Goal: Navigation & Orientation: Understand site structure

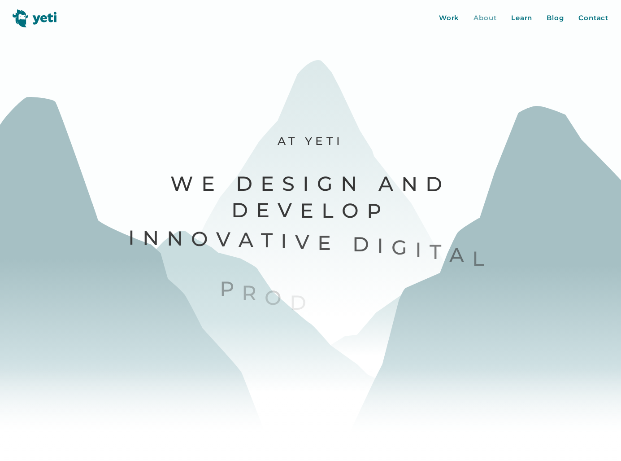
click at [483, 14] on div "About" at bounding box center [485, 18] width 23 height 10
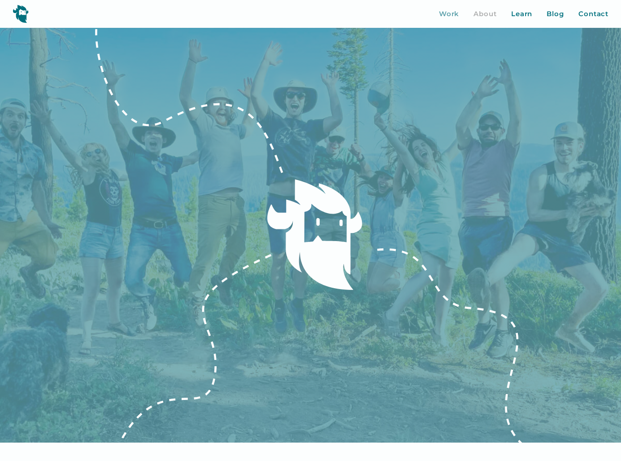
click at [452, 17] on div "Work" at bounding box center [449, 14] width 21 height 10
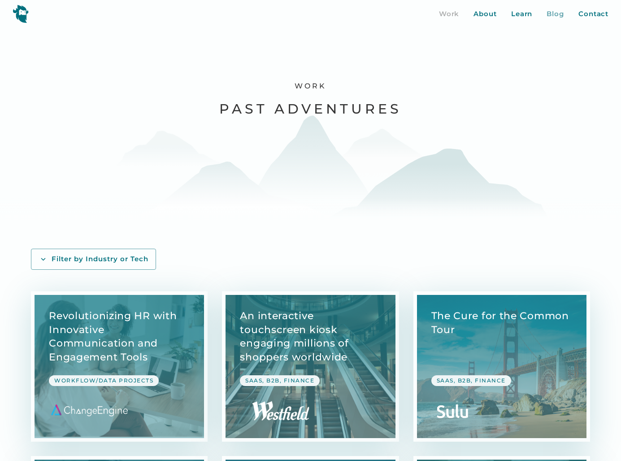
click at [561, 14] on div "Blog" at bounding box center [555, 14] width 17 height 10
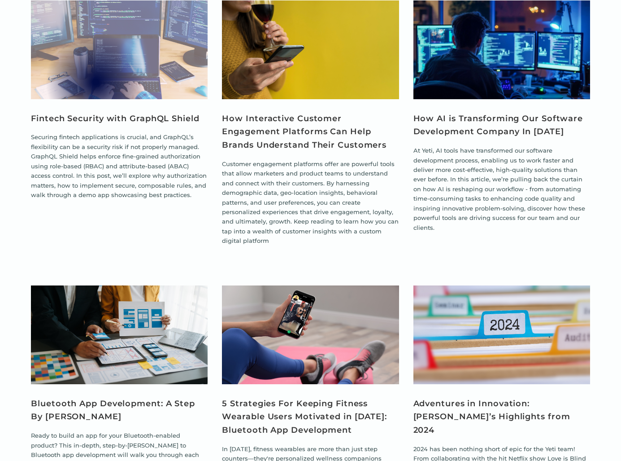
scroll to position [2285, 0]
